Goal: Browse casually

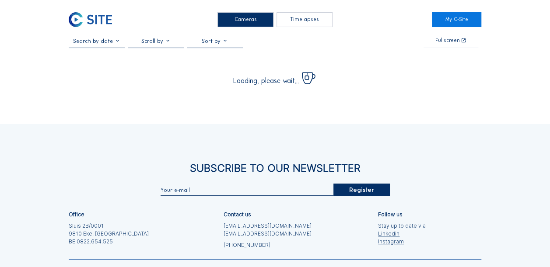
click at [250, 19] on div "Cameras" at bounding box center [245, 19] width 56 height 14
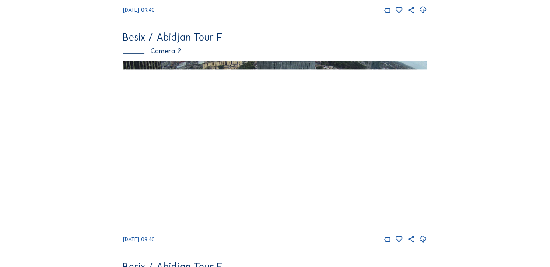
scroll to position [253, 0]
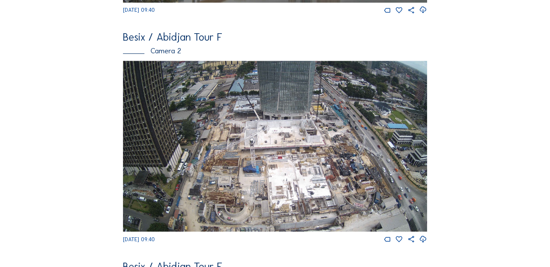
click at [356, 158] on img at bounding box center [275, 146] width 304 height 171
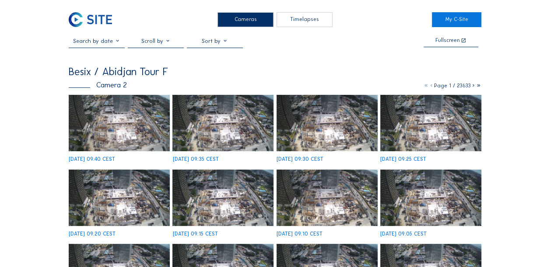
click at [136, 129] on img at bounding box center [119, 123] width 101 height 57
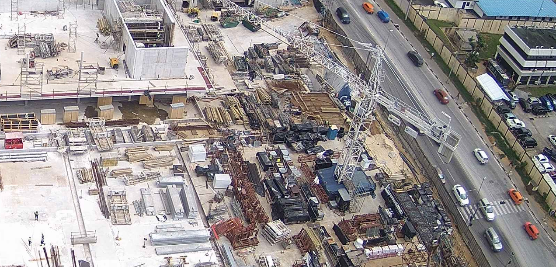
click at [377, 141] on img at bounding box center [278, 134] width 380 height 214
